Goal: Find specific page/section: Find specific page/section

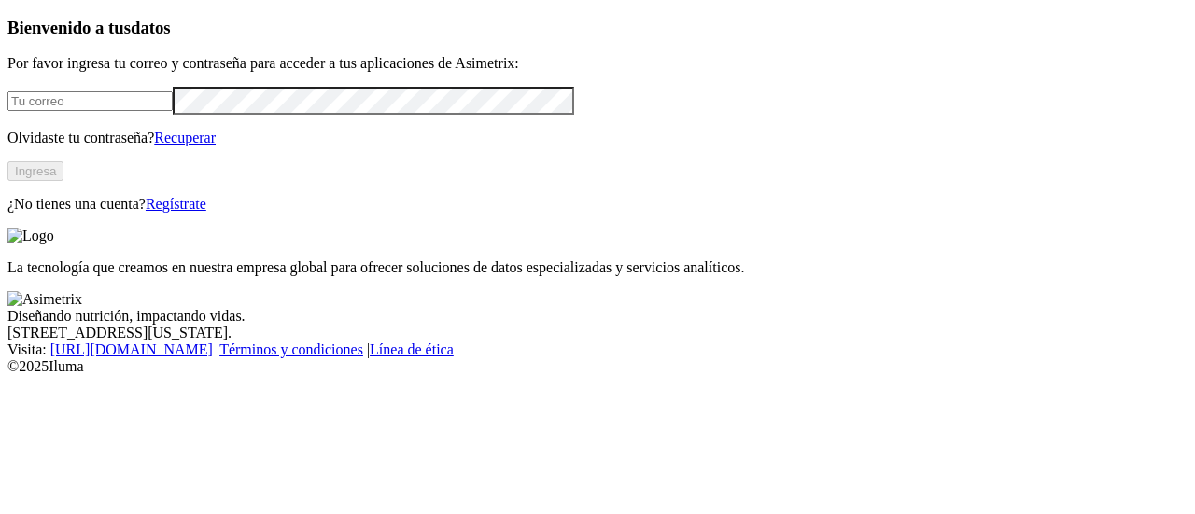
type input "juan.gomez.martinez@premexcorp.com"
click at [63, 181] on button "Ingresa" at bounding box center [35, 172] width 56 height 20
